Goal: Book appointment/travel/reservation

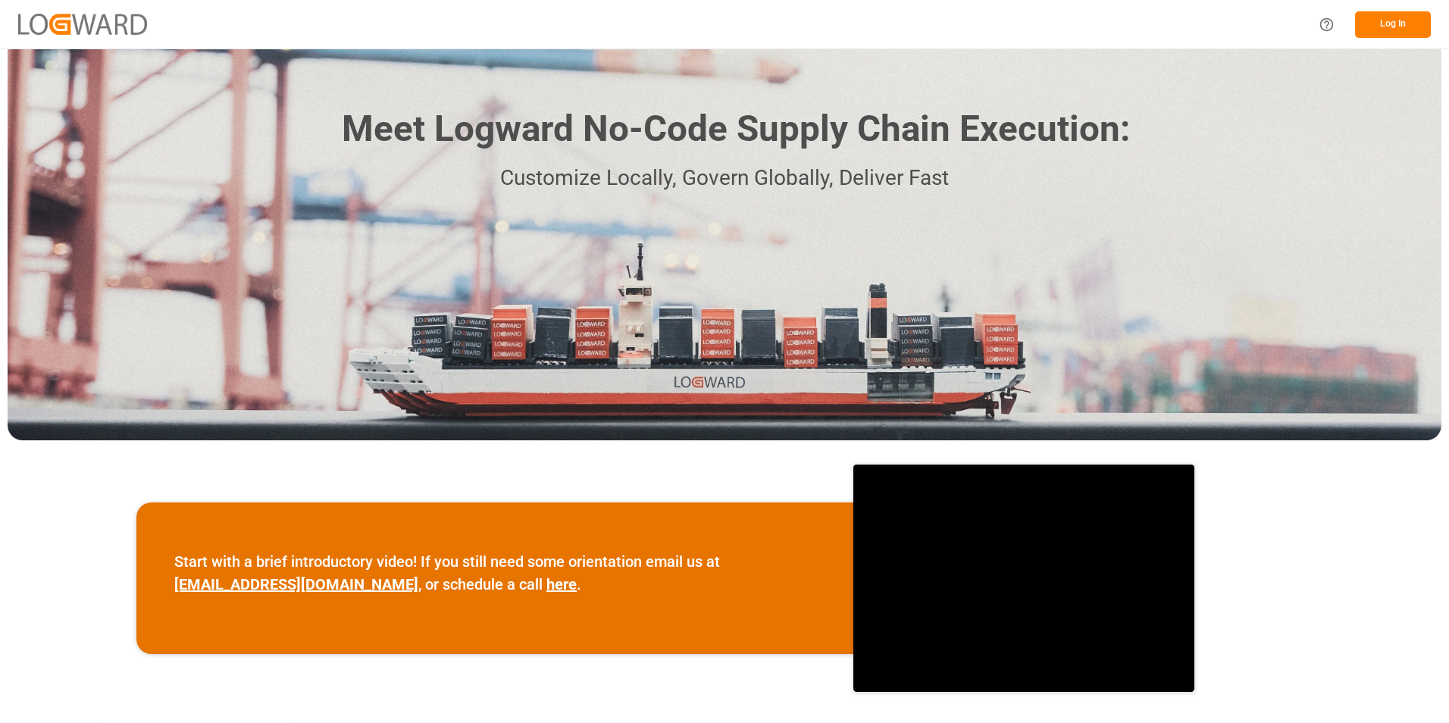
scroll to position [76, 0]
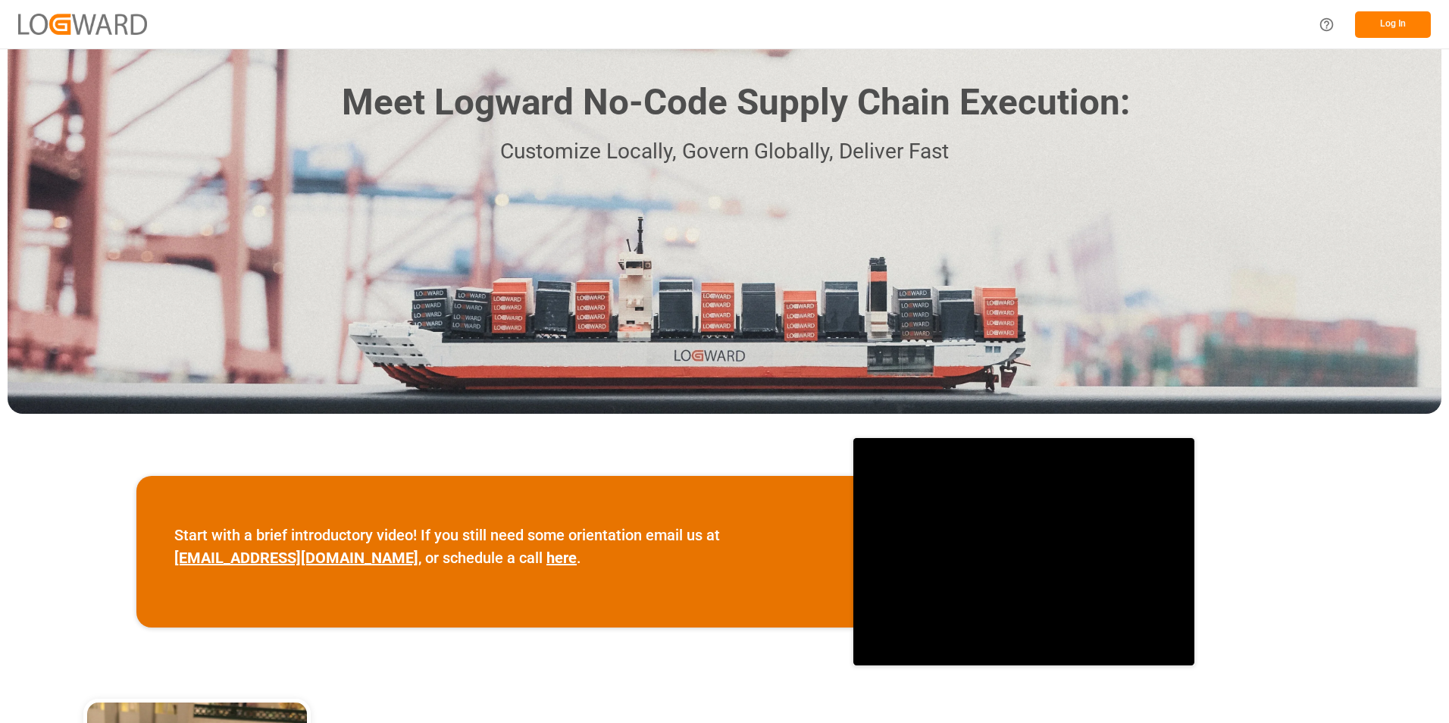
click at [1379, 19] on button "Log In" at bounding box center [1393, 24] width 76 height 27
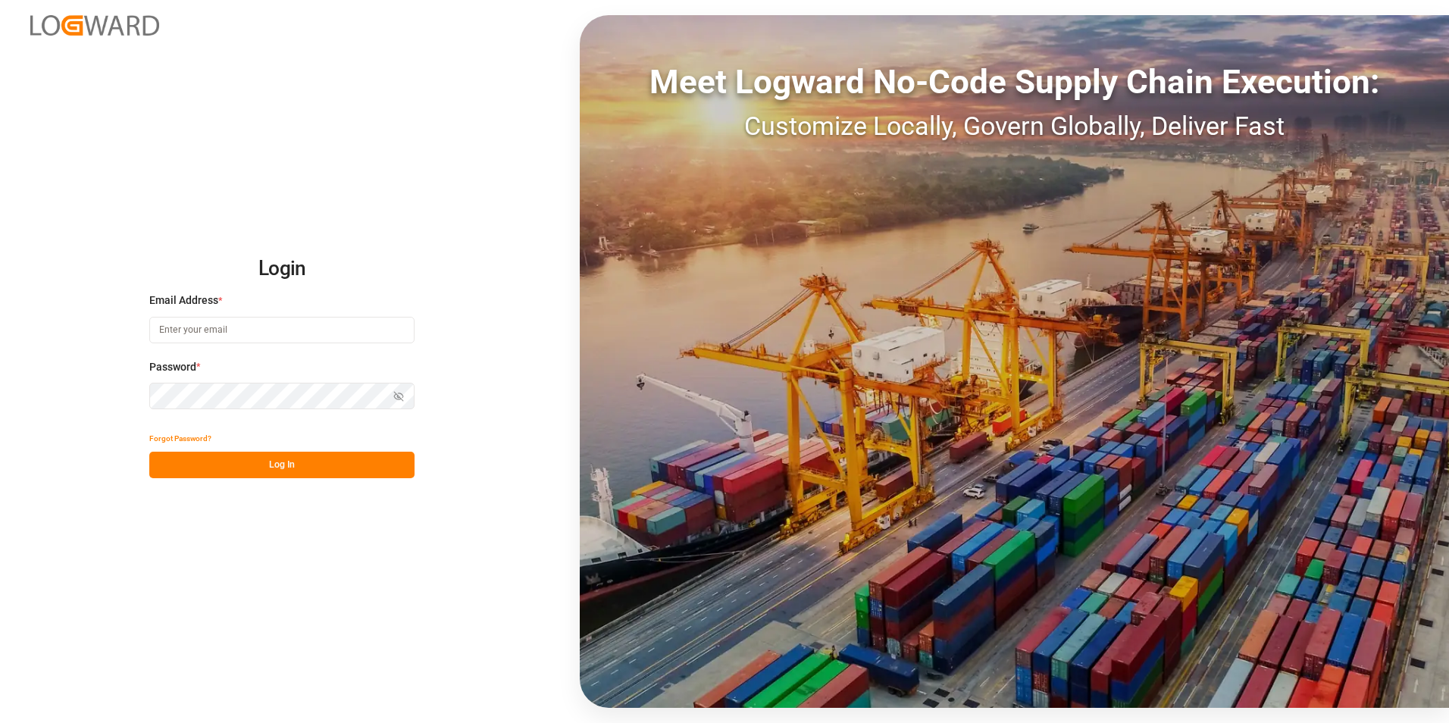
type input "[PERSON_NAME][EMAIL_ADDRESS][DOMAIN_NAME]"
click at [221, 463] on button "Log In" at bounding box center [281, 465] width 265 height 27
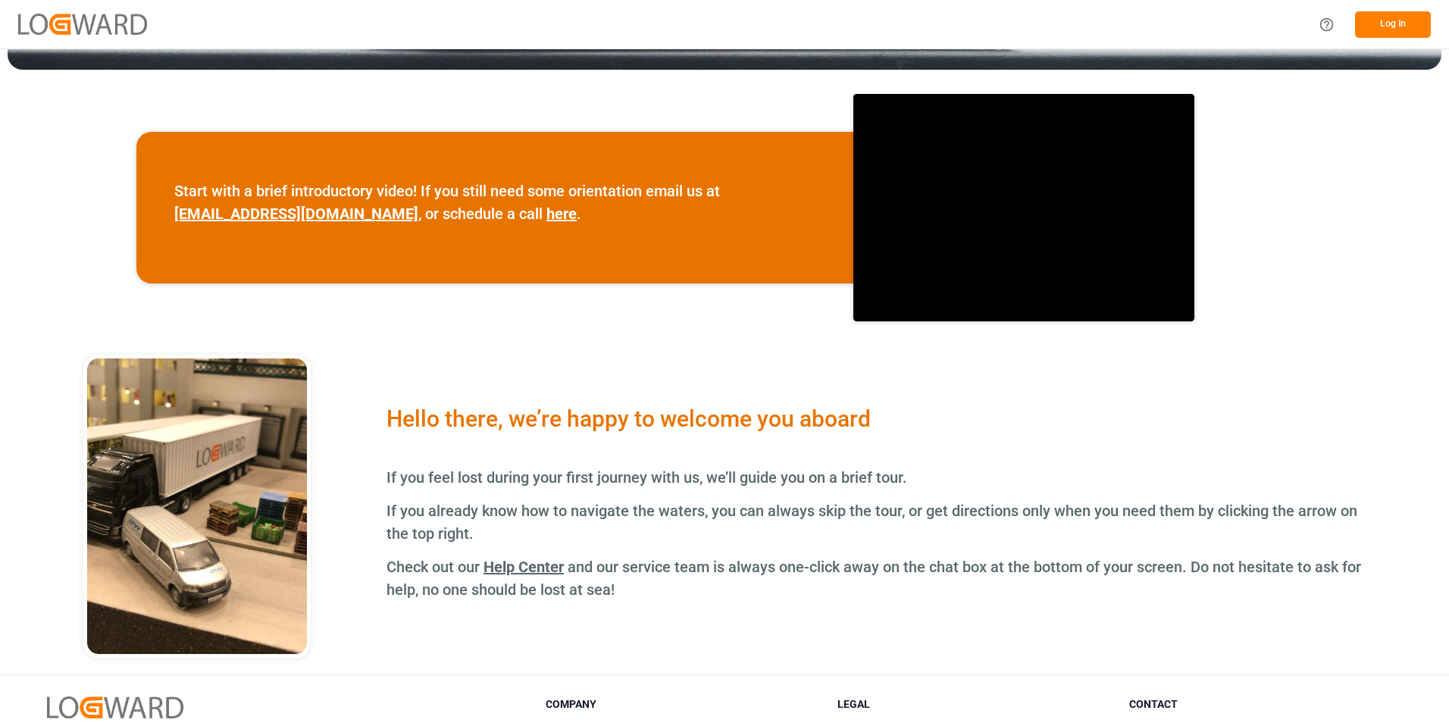
scroll to position [241, 0]
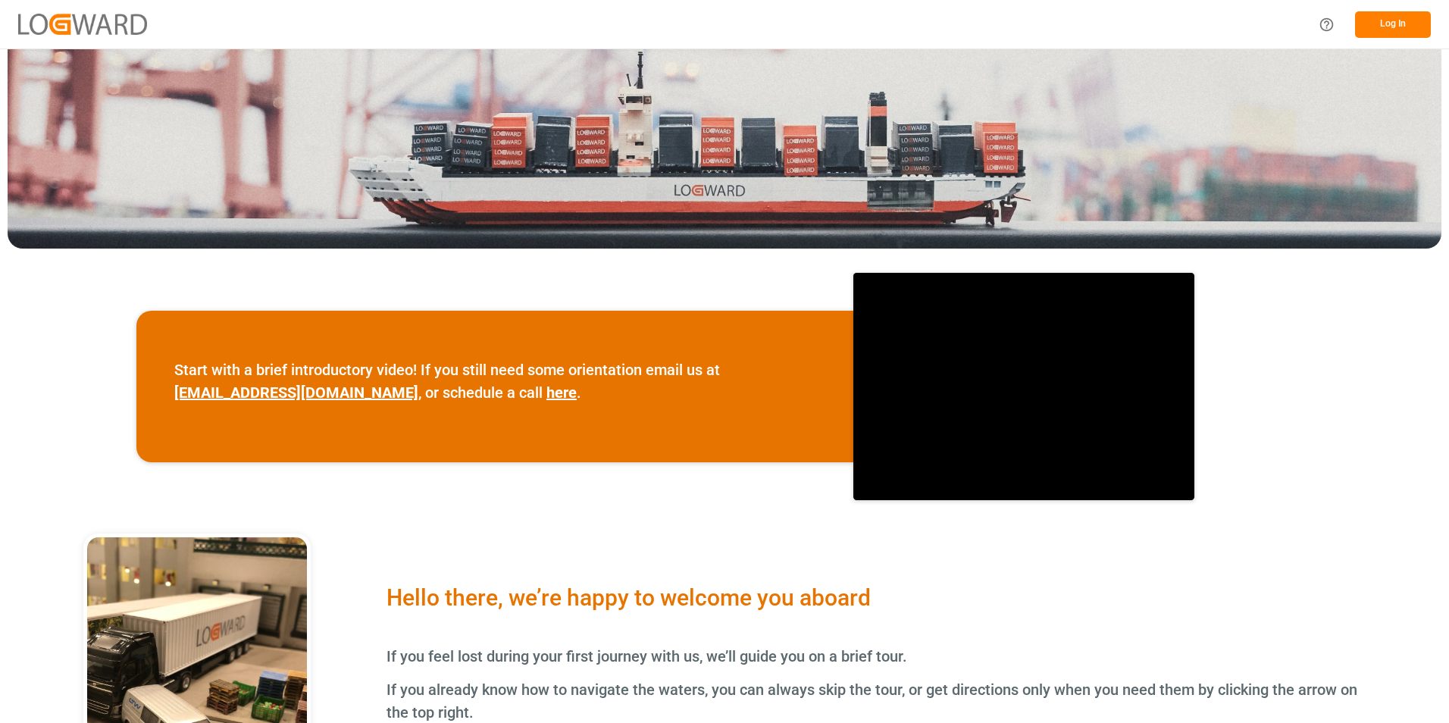
click at [1372, 23] on button "Log In" at bounding box center [1393, 24] width 76 height 27
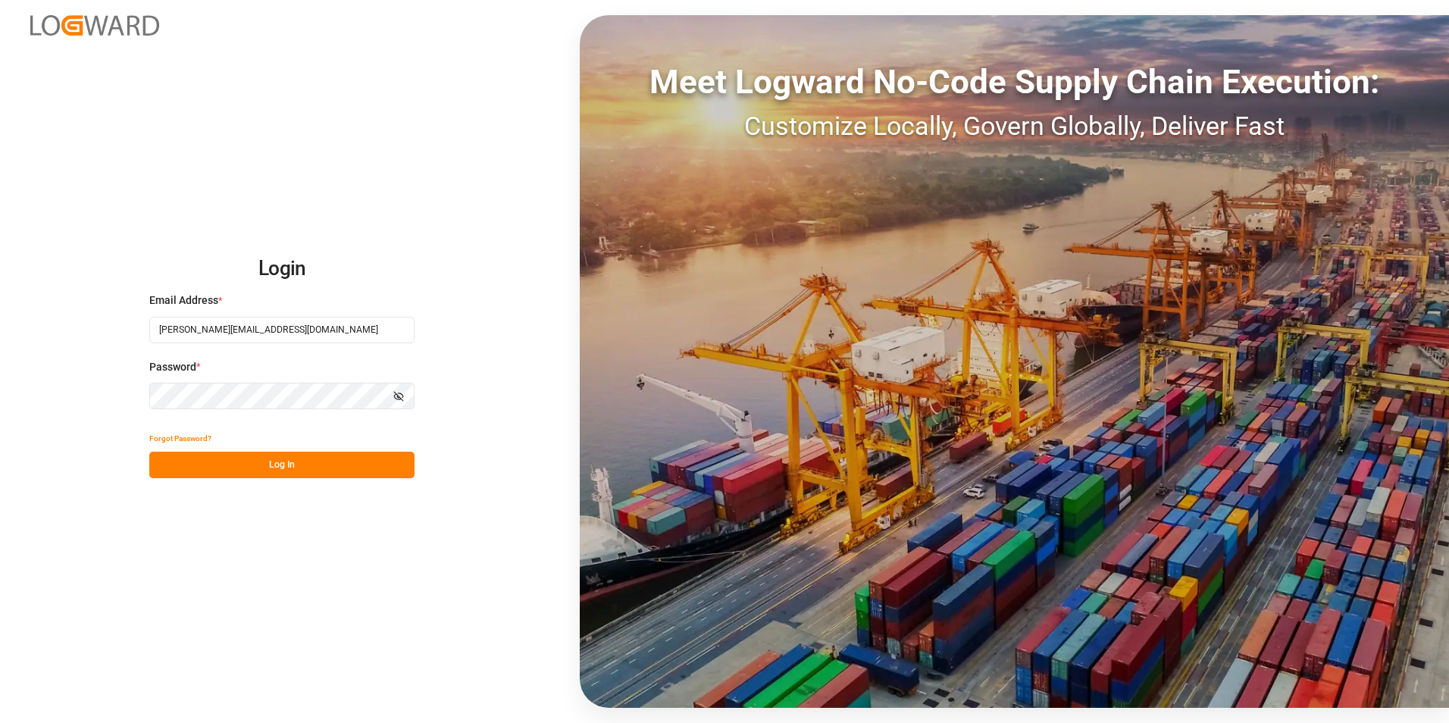
click at [238, 334] on input "[PERSON_NAME][EMAIL_ADDRESS][DOMAIN_NAME]" at bounding box center [281, 330] width 265 height 27
type input "[PERSON_NAME][EMAIL_ADDRESS][PERSON_NAME][DOMAIN_NAME]"
click at [198, 468] on button "Log In" at bounding box center [281, 465] width 265 height 27
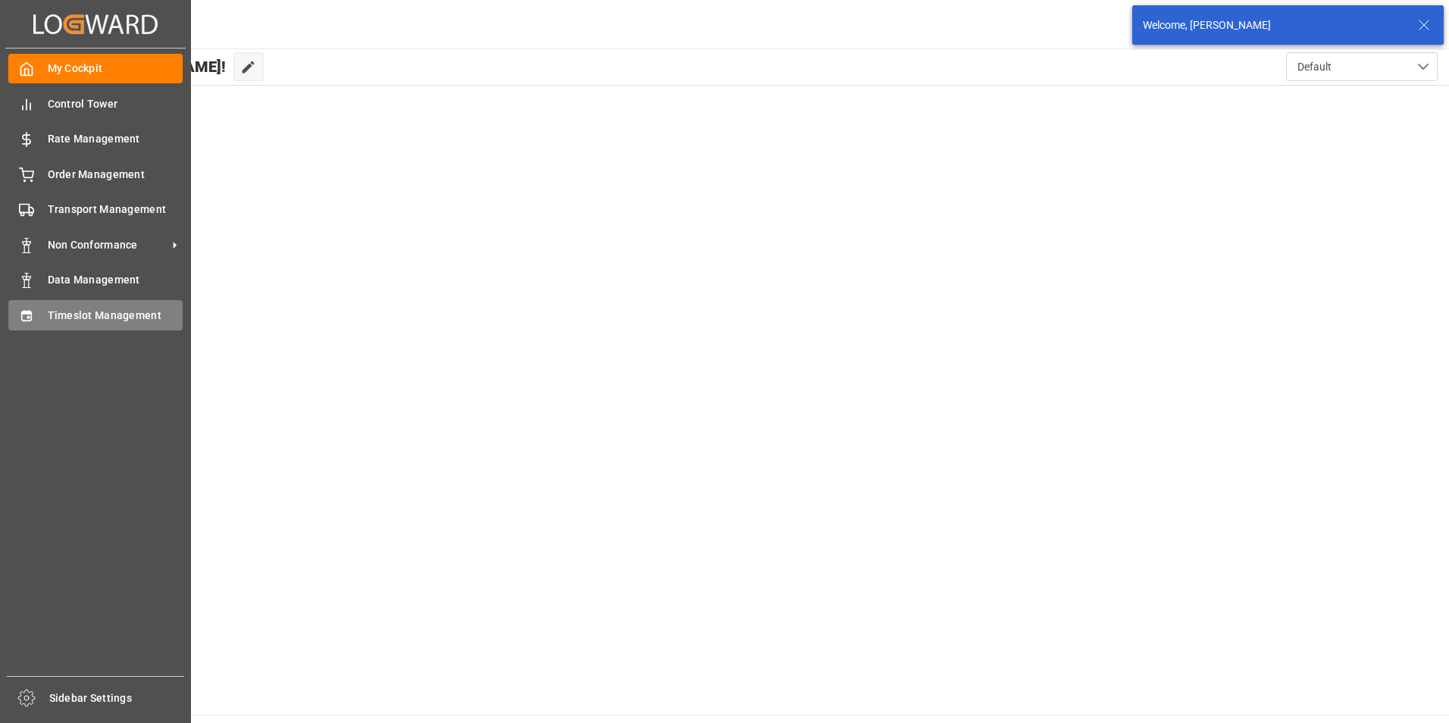
click at [42, 317] on div "Timeslot Management Timeslot Management" at bounding box center [95, 315] width 174 height 30
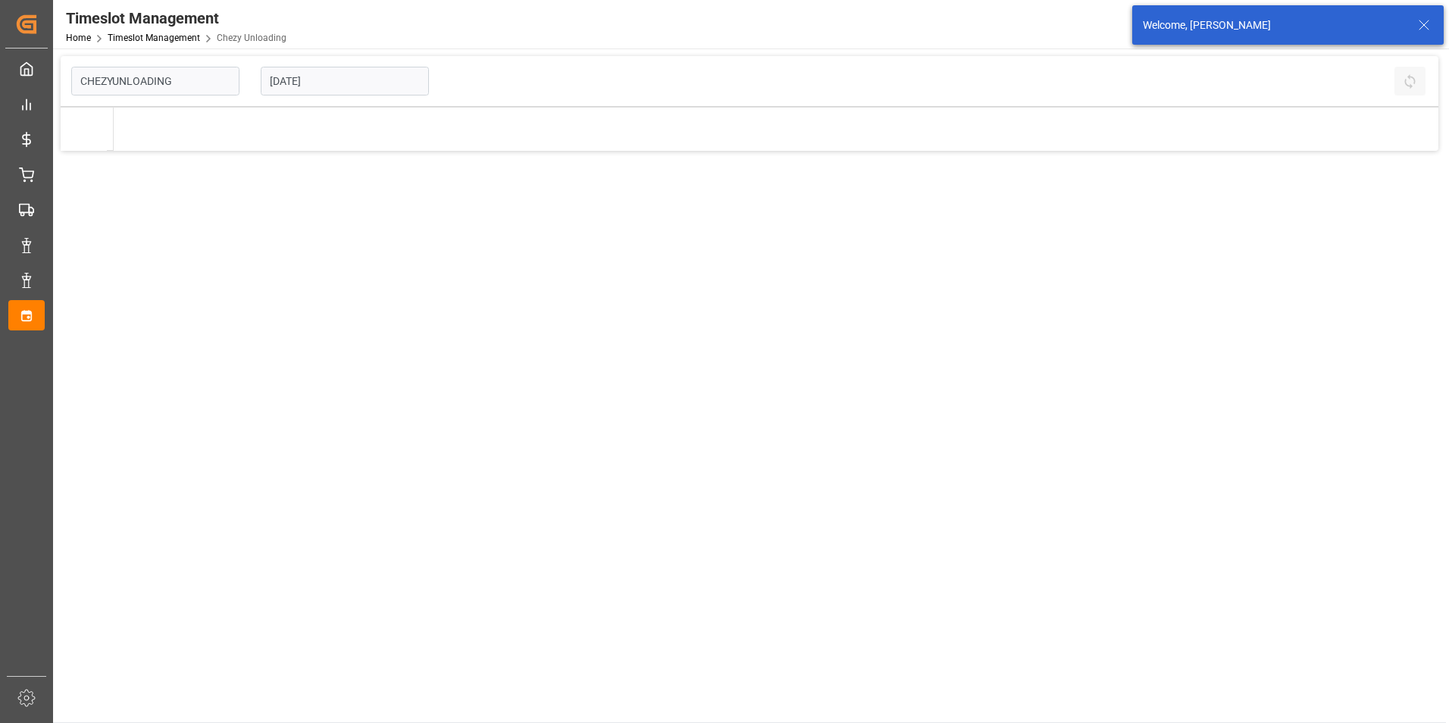
type input "Chezy Unloading"
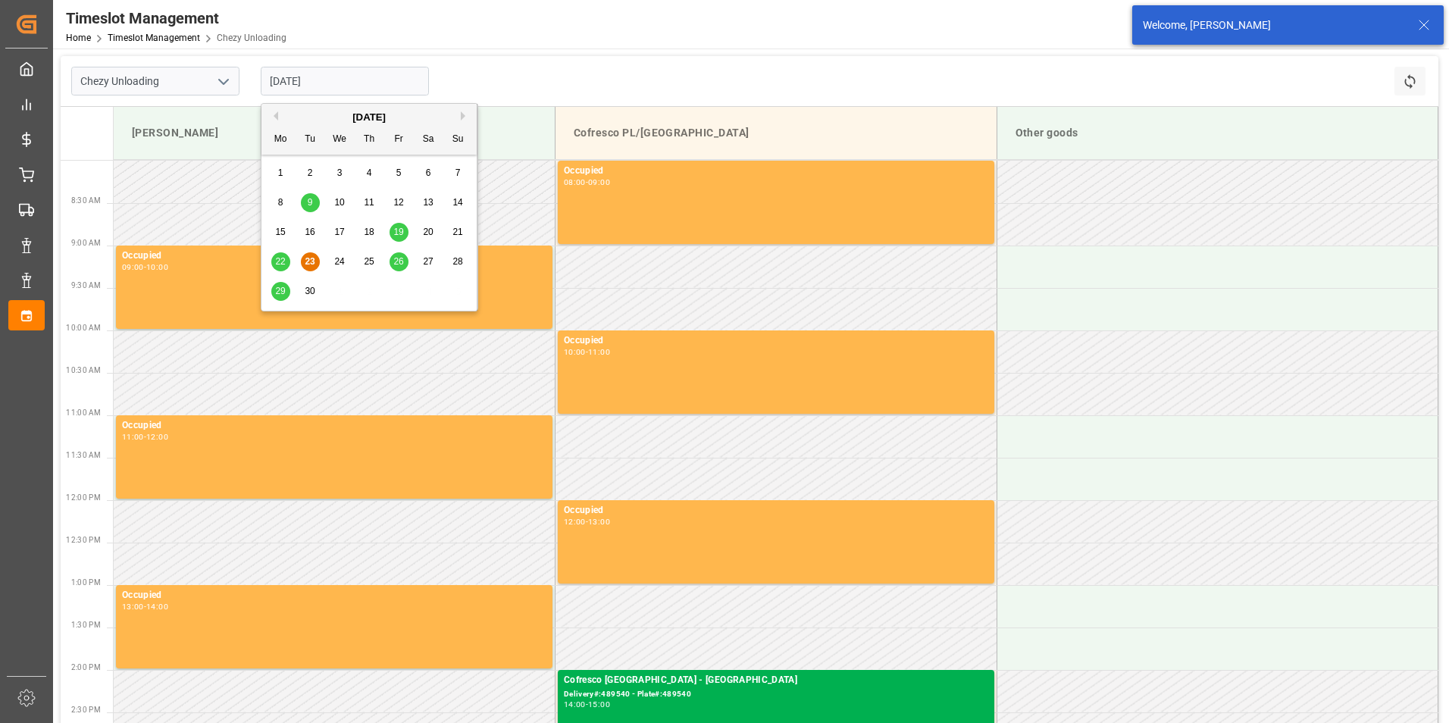
click at [352, 81] on input "[DATE]" at bounding box center [345, 81] width 168 height 29
click at [339, 262] on span "24" at bounding box center [339, 261] width 10 height 11
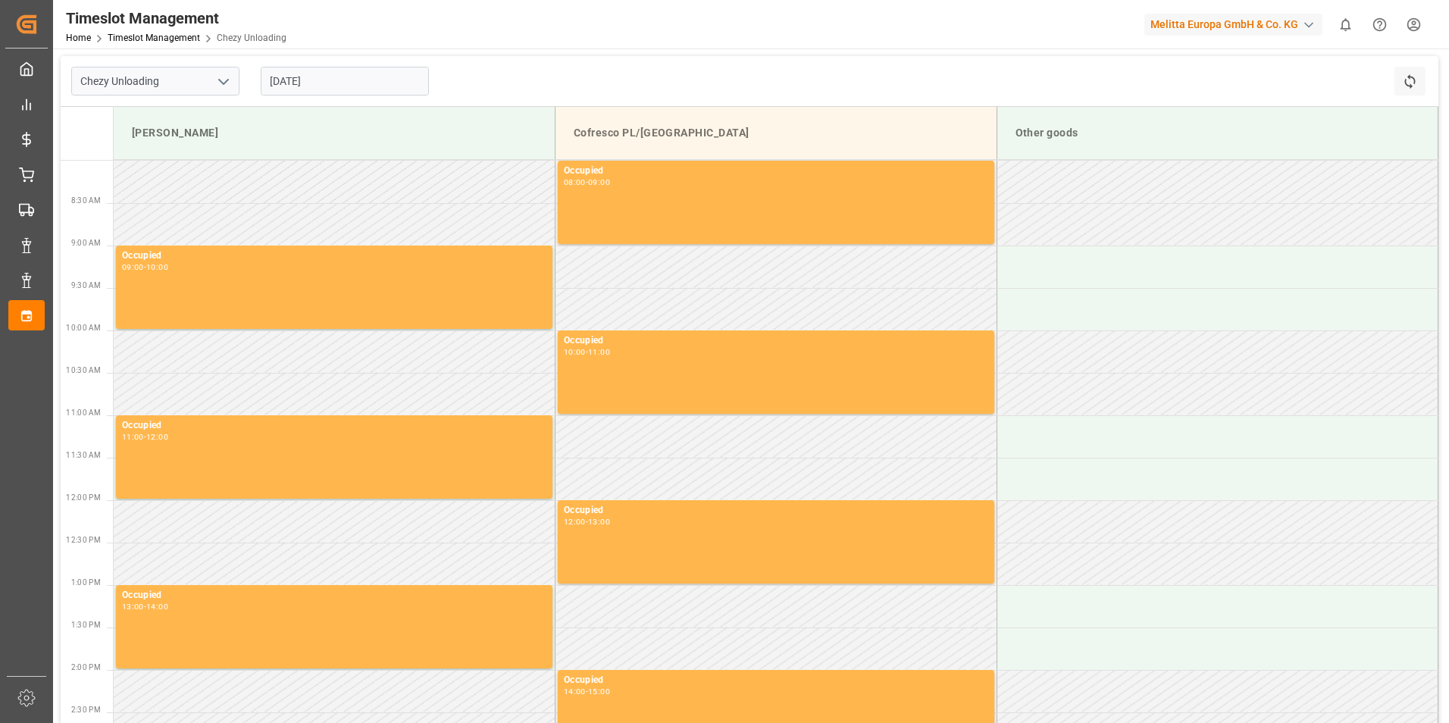
click at [353, 78] on input "[DATE]" at bounding box center [345, 81] width 168 height 29
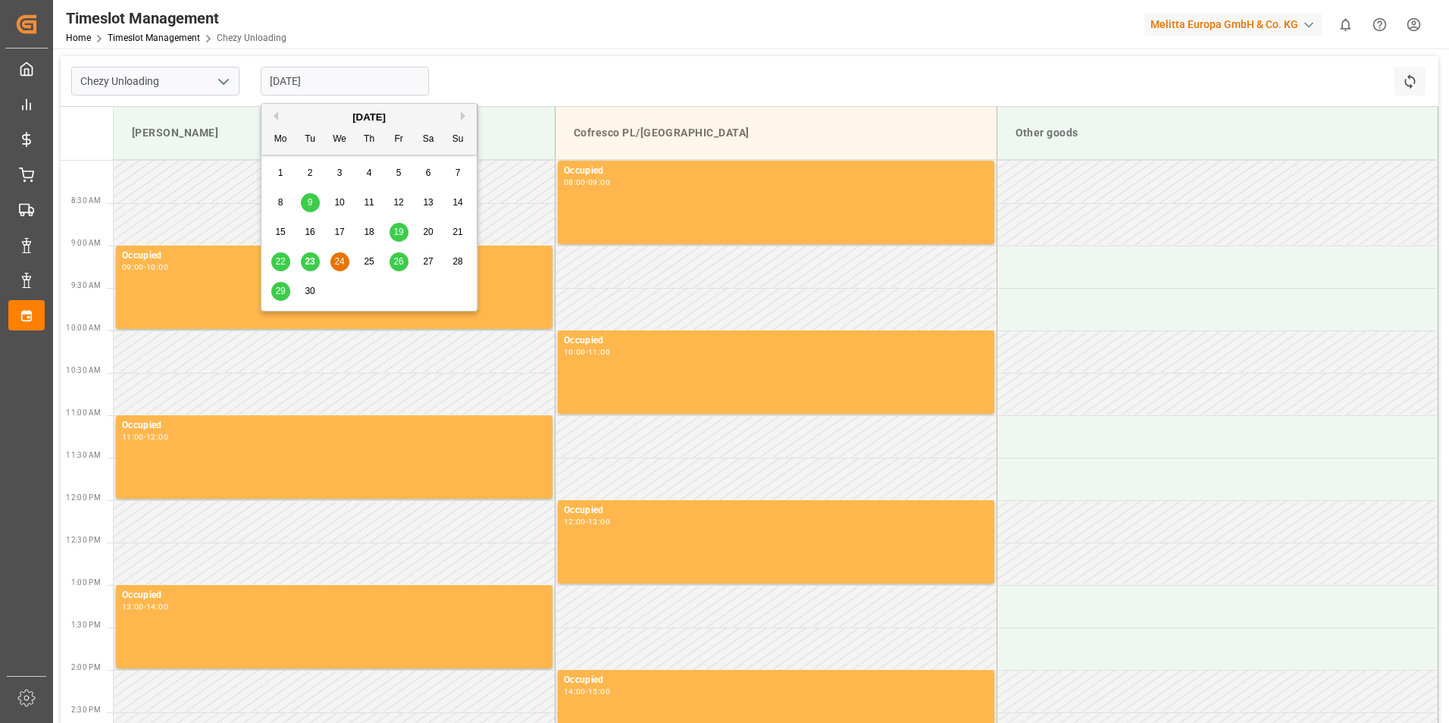
click at [370, 260] on span "25" at bounding box center [369, 261] width 10 height 11
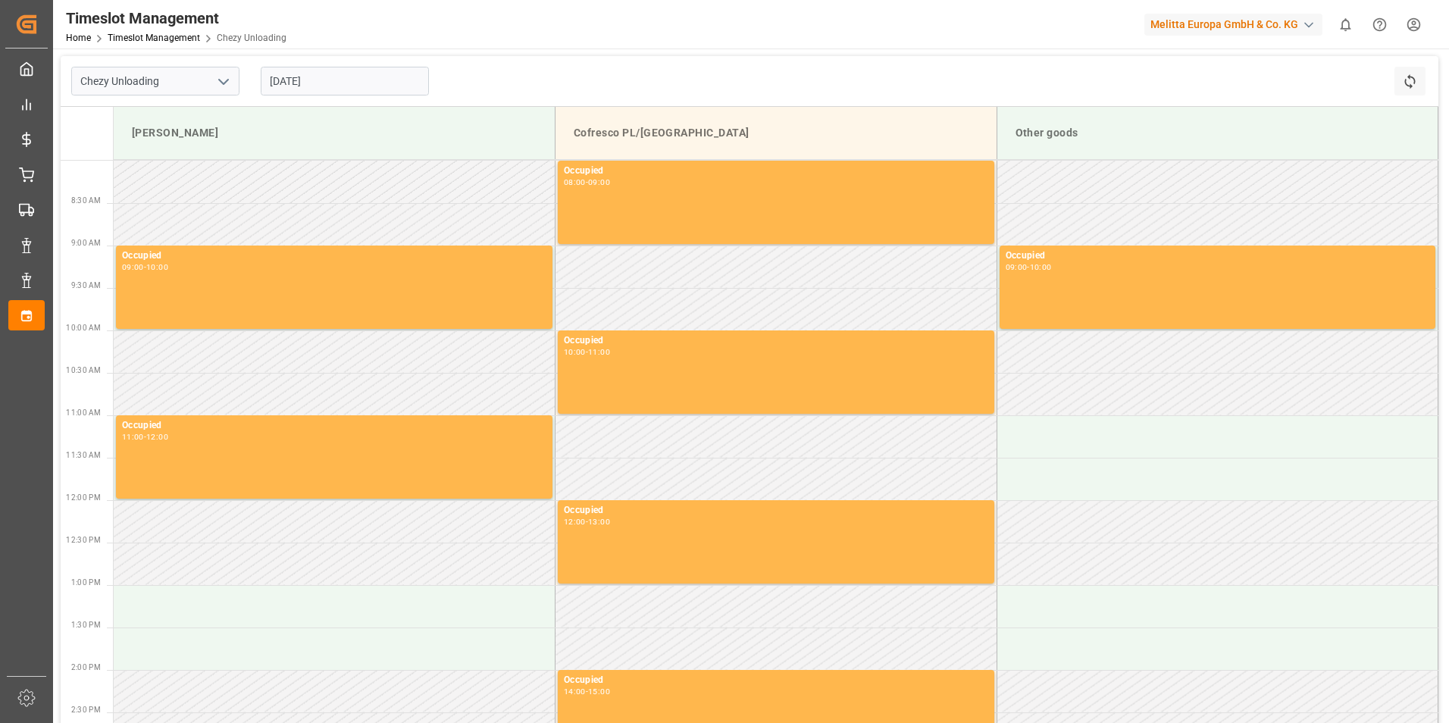
click at [380, 77] on input "[DATE]" at bounding box center [345, 81] width 168 height 29
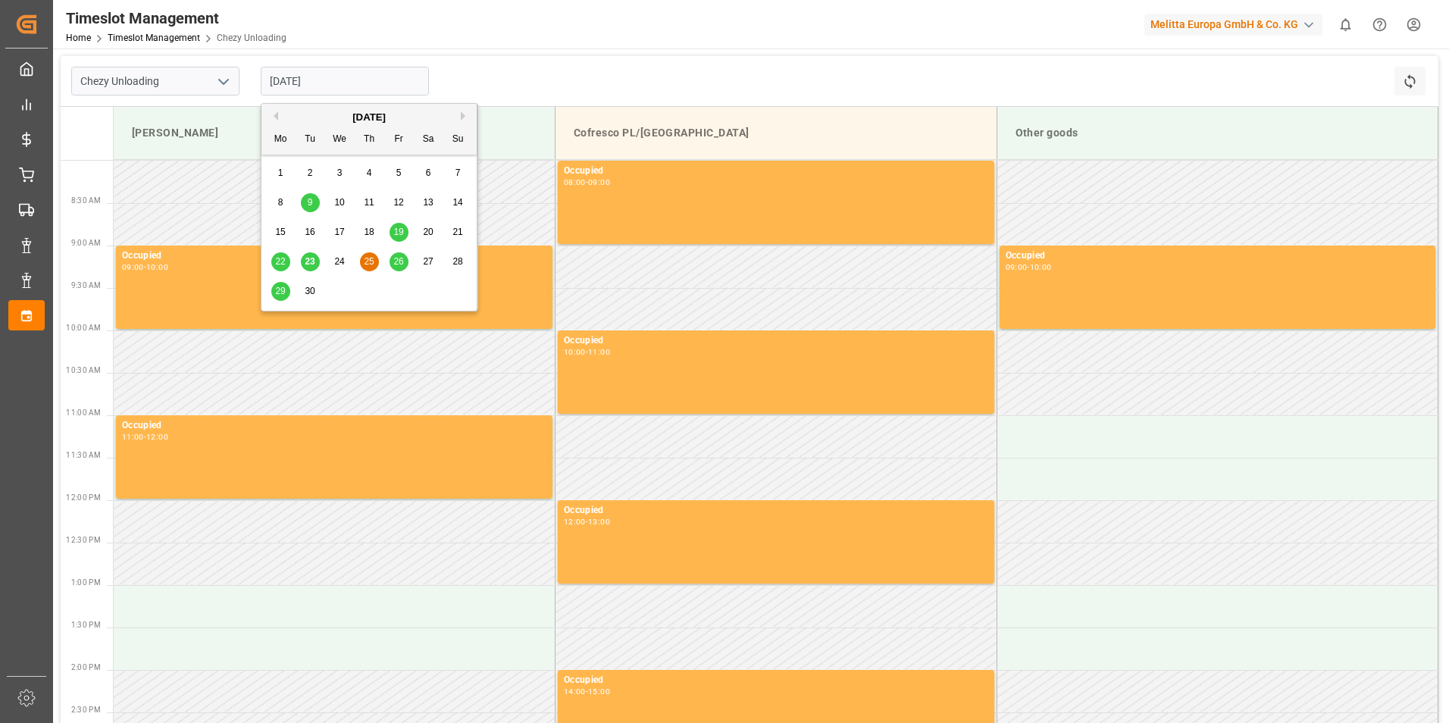
click at [343, 258] on span "24" at bounding box center [339, 261] width 10 height 11
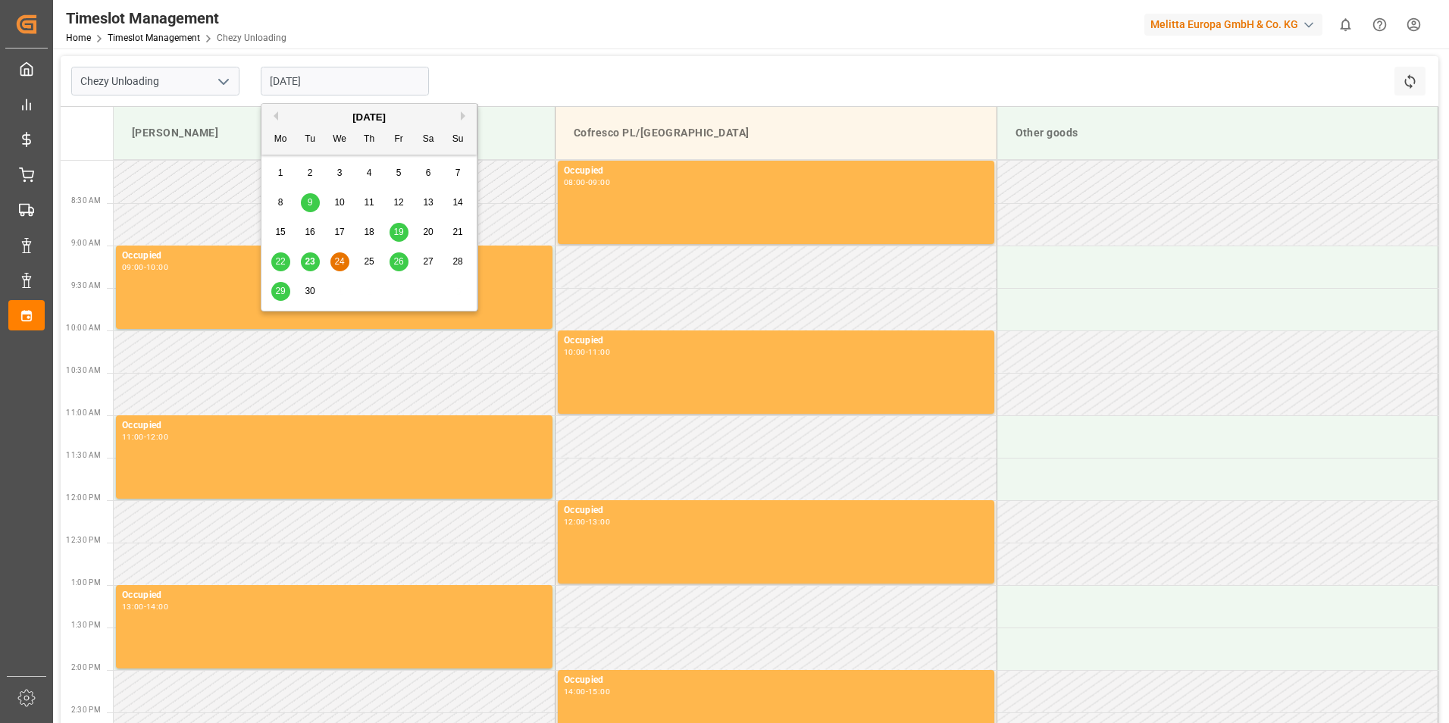
click at [359, 89] on input "[DATE]" at bounding box center [345, 81] width 168 height 29
click at [369, 260] on span "25" at bounding box center [369, 261] width 10 height 11
type input "[DATE]"
